Goal: Information Seeking & Learning: Learn about a topic

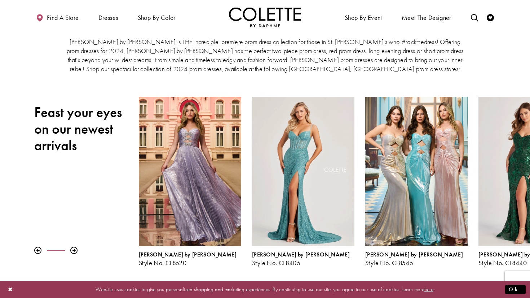
scroll to position [43, 0]
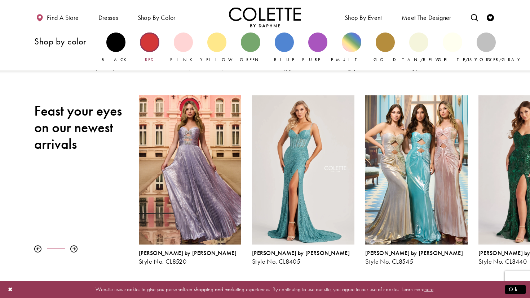
click at [151, 48] on div "Primary block" at bounding box center [149, 41] width 19 height 19
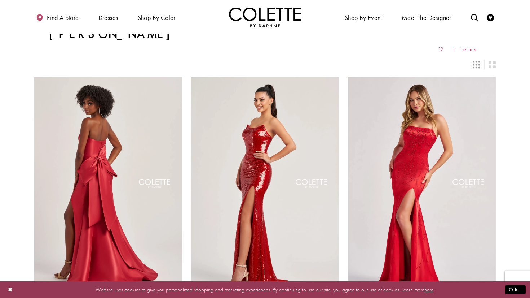
scroll to position [77, 0]
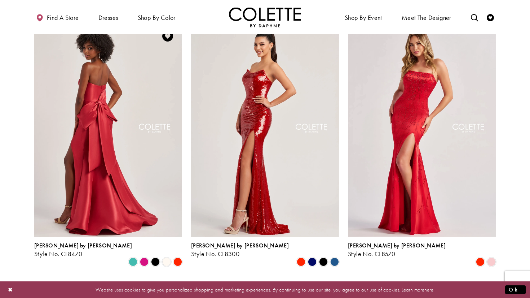
click at [120, 99] on img "Visit Colette by Daphne Style No. CL8470 Page" at bounding box center [108, 129] width 148 height 215
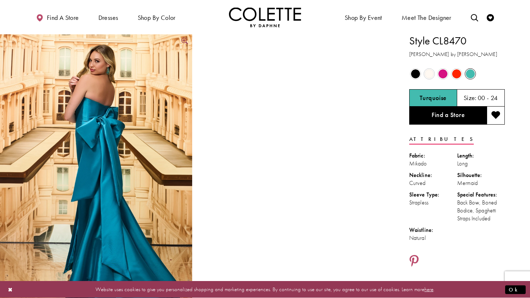
click at [105, 116] on img "Full size Style CL8470 Colette by Daphne #0 default Turquoise backface vertical…" at bounding box center [96, 177] width 192 height 288
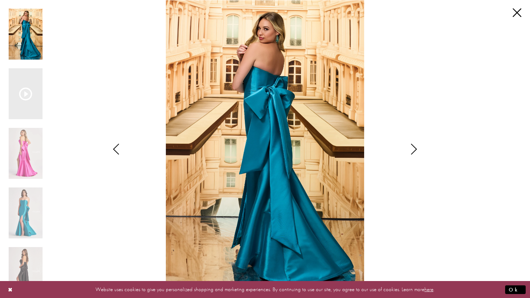
click at [420, 144] on icon "Style CL8470 Colette by Daphne Views dialog" at bounding box center [414, 149] width 18 height 11
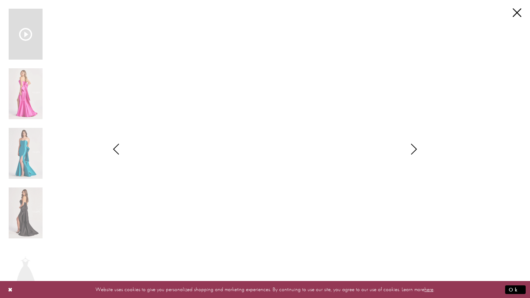
click at [420, 144] on icon "Style CL8470 Colette by Daphne Views dialog" at bounding box center [414, 149] width 18 height 11
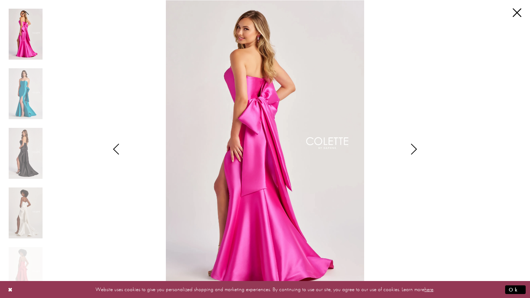
click at [420, 145] on icon "Style CL8470 Colette by Daphne Views dialog" at bounding box center [414, 149] width 18 height 11
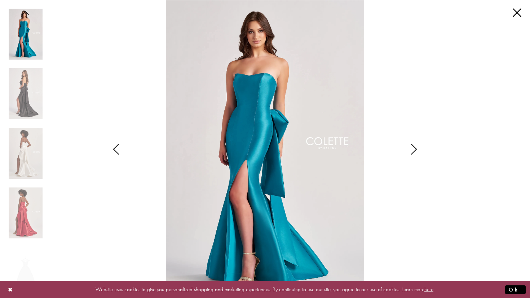
click at [420, 145] on icon "Style CL8470 Colette by Daphne Views dialog" at bounding box center [414, 149] width 18 height 11
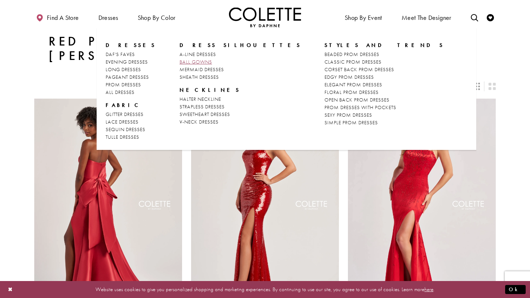
click at [182, 61] on span "BALL GOWNS" at bounding box center [196, 61] width 32 height 6
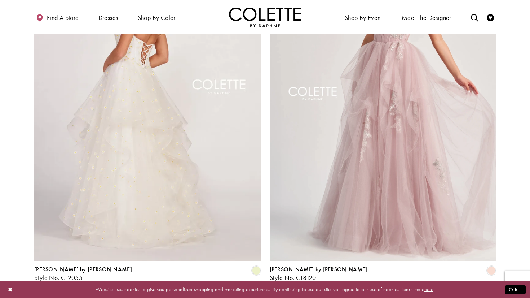
scroll to position [1259, 0]
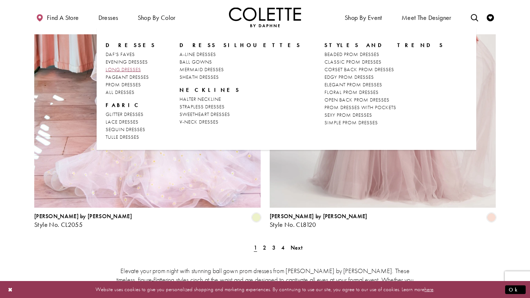
click at [119, 70] on span "LONG DRESSES" at bounding box center [123, 69] width 35 height 6
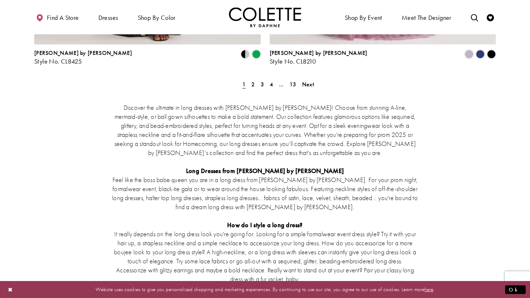
scroll to position [1425, 0]
